Goal: Task Accomplishment & Management: Complete application form

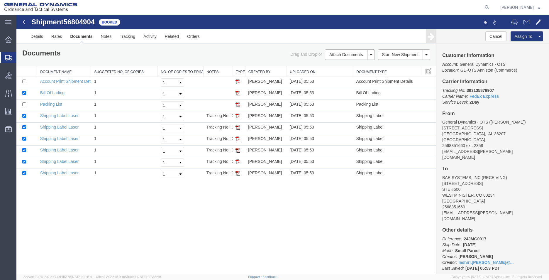
click at [0, 0] on span "Create Shipment" at bounding box center [0, 0] width 0 height 0
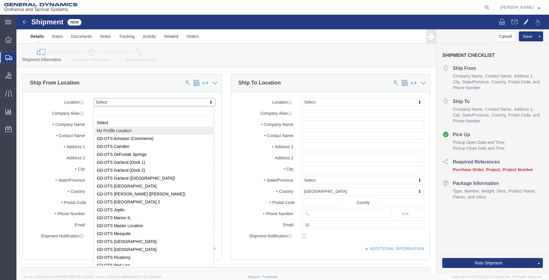
select select "MYPROFILE"
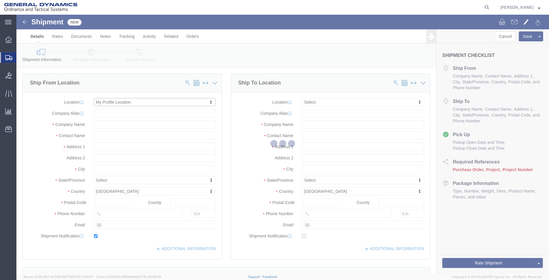
type input "[STREET_ADDRESS]"
type input "36207"
type input "2568351660"
type input "2358"
type input "[EMAIL_ADDRESS][PERSON_NAME][DOMAIN_NAME]"
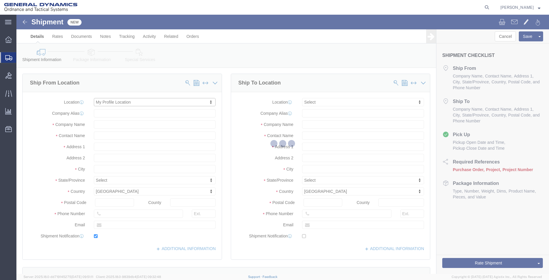
checkbox input "true"
type input "General Dynamics - OTS"
type input "[PERSON_NAME]"
type input "Anniston"
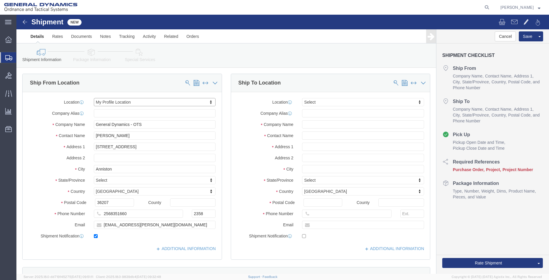
select select "AL"
drag, startPoint x: 296, startPoint y: 112, endPoint x: 307, endPoint y: 116, distance: 12.3
click input "text"
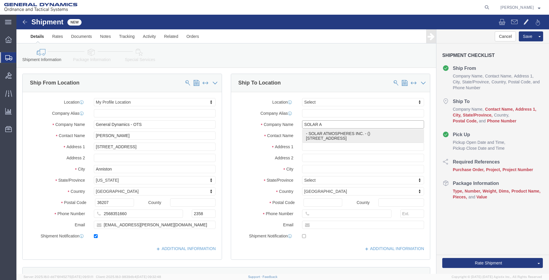
type input "SOLAR AT"
click p "- SOLAR ATMOSPHERES INC. - () 1969 [GEOGRAPHIC_DATA], [GEOGRAPHIC_DATA], [GEOGR…"
type input "1969 [GEOGRAPHIC_DATA]"
type input "18964"
type input "8003473236"
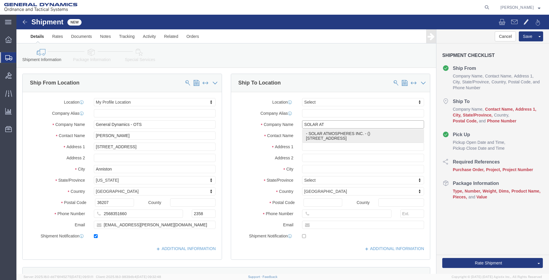
type input "SOLAR ATMOSPHERES INC."
type input "SOUDERTON"
select select "PA"
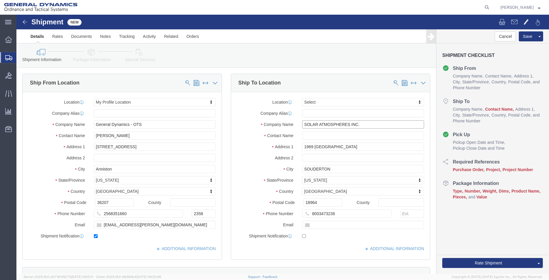
type input "SOLAR ATMOSPHERES INC."
drag, startPoint x: 331, startPoint y: 200, endPoint x: 236, endPoint y: 190, distance: 96.0
click div "Location Select Select My Profile Location GD-OTS [GEOGRAPHIC_DATA] (Commerce) …"
type input "2568351660"
click input "text"
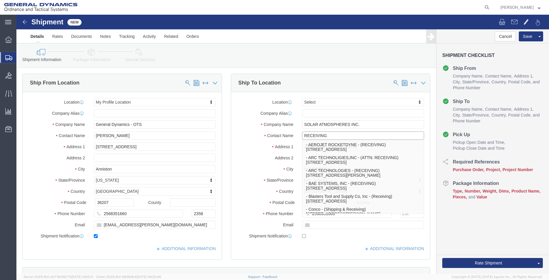
type input "RECEIVING"
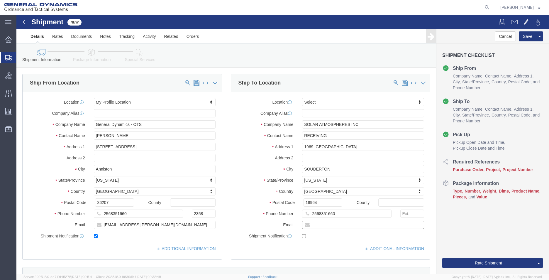
click input "text"
type input "[EMAIL_ADDRESS][PERSON_NAME][DOMAIN_NAME]"
checkbox input "true"
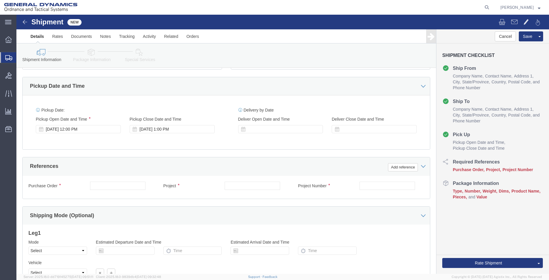
scroll to position [205, 0]
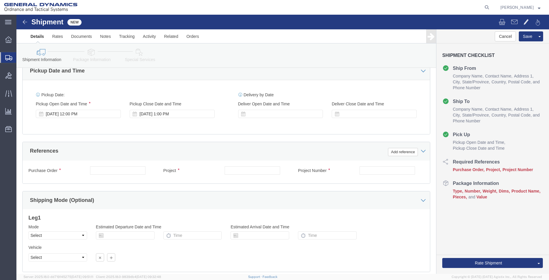
click div "Purchase Order Project Project Number Select Account Type Activity ID Airline A…"
click input "text"
type input "555000"
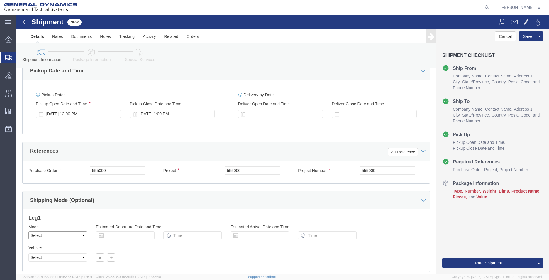
drag, startPoint x: 42, startPoint y: 221, endPoint x: 39, endPoint y: 222, distance: 3.7
click select "Select Air Less than Truckload Multi-Leg Ocean Freight Rail Small Parcel Truckl…"
select select "SMAL"
click select "Select Air Less than Truckload Multi-Leg Ocean Freight Rail Small Parcel Truckl…"
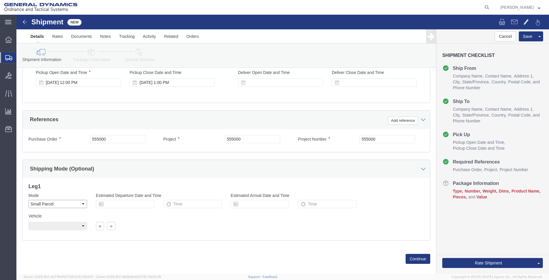
scroll to position [245, 0]
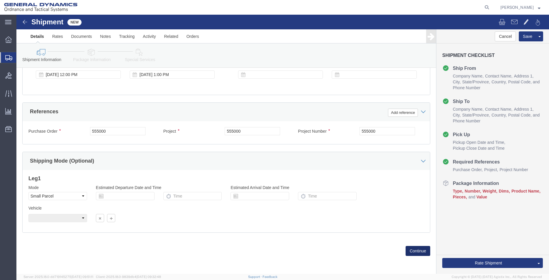
click button "Continue"
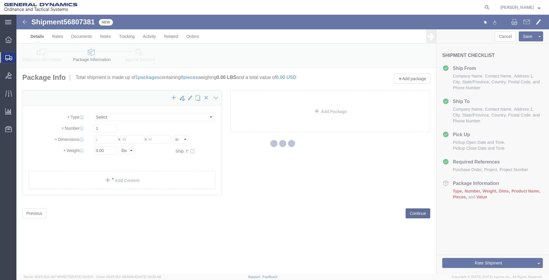
select select "YRPK"
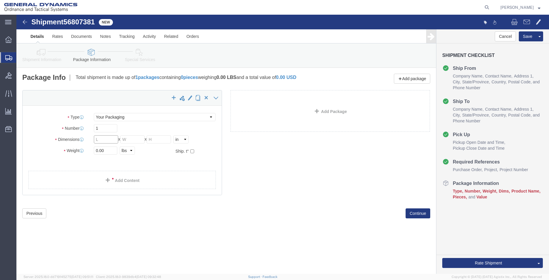
drag, startPoint x: 94, startPoint y: 126, endPoint x: 94, endPoint y: 133, distance: 6.5
click input "text"
type input "6"
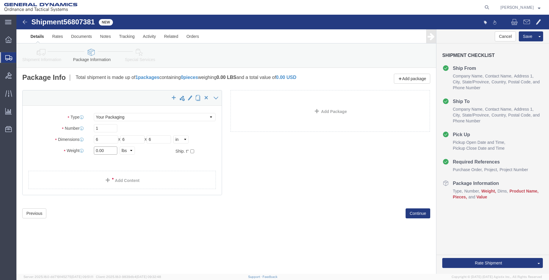
drag, startPoint x: 92, startPoint y: 136, endPoint x: 66, endPoint y: 140, distance: 26.3
click div "Weight 0.00 Select kgs lbs Ship. t°"
type input "5"
click link "Add Content"
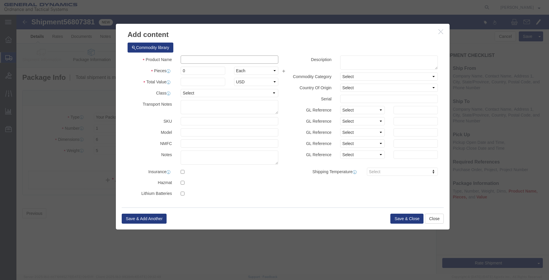
click input "text"
type input "M"
type input "COUPONS"
type input "2"
type input "1"
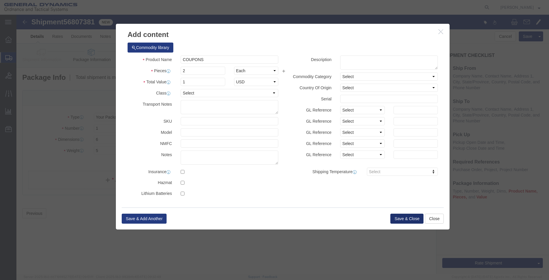
click button "Save & Close"
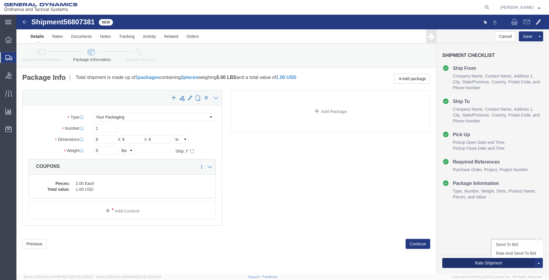
click button "Rate Shipment"
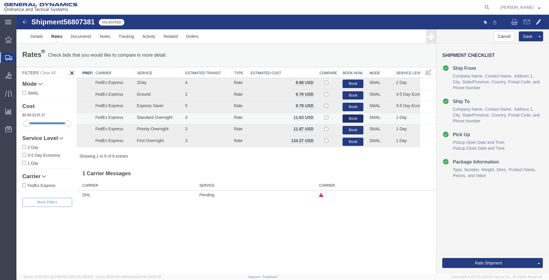
click at [352, 120] on button "Book" at bounding box center [353, 118] width 21 height 9
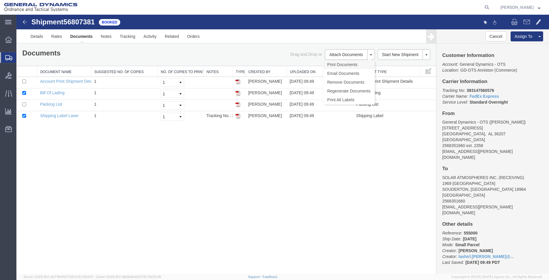
click at [346, 63] on link "Print Documents" at bounding box center [349, 64] width 51 height 9
